Goal: Task Accomplishment & Management: Use online tool/utility

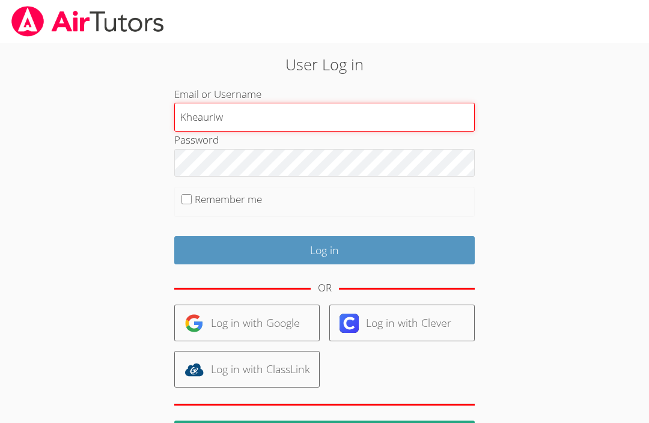
type input "Kheauriw"
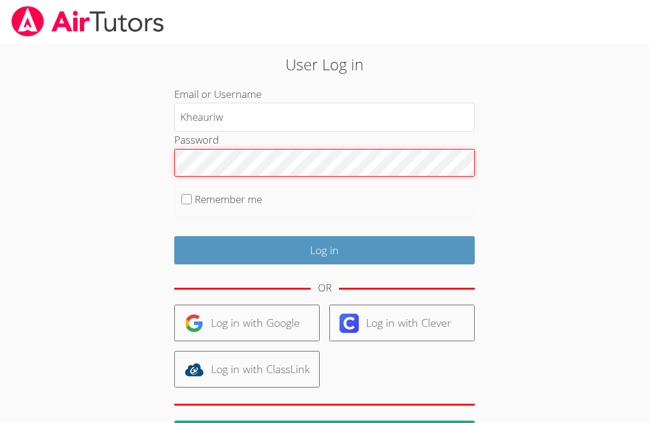
click at [325, 248] on input "Log in" at bounding box center [324, 250] width 301 height 28
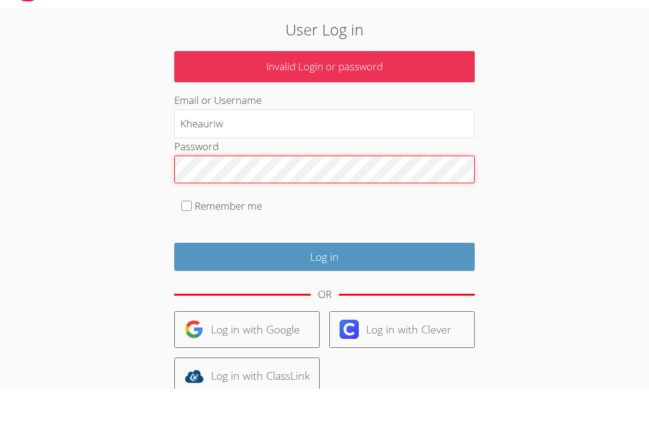
click at [325, 278] on input "Log in" at bounding box center [324, 292] width 301 height 28
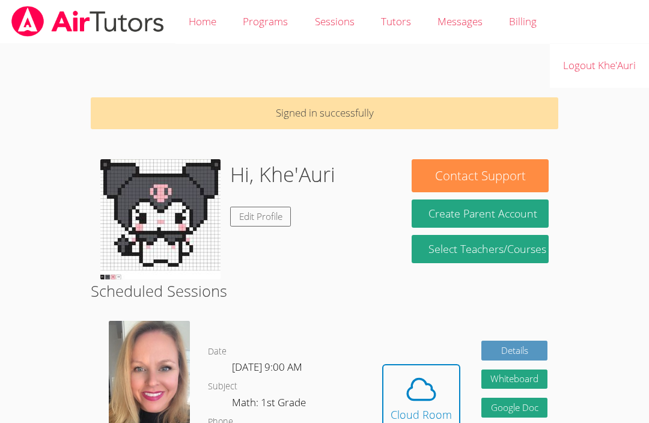
click at [444, 373] on span at bounding box center [421, 390] width 61 height 34
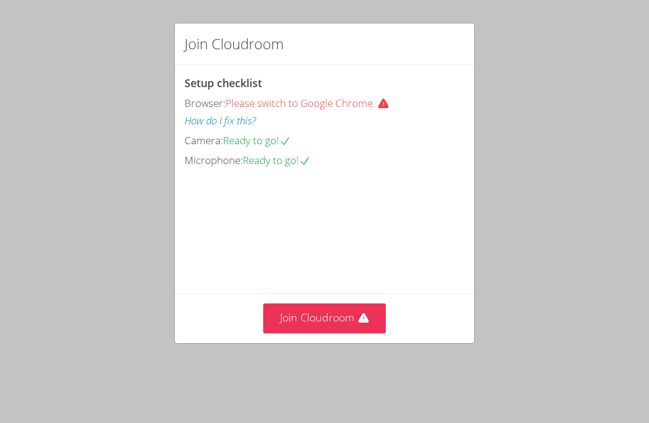
click at [333, 333] on button "Join Cloudroom" at bounding box center [324, 318] width 123 height 29
